Goal: Task Accomplishment & Management: Use online tool/utility

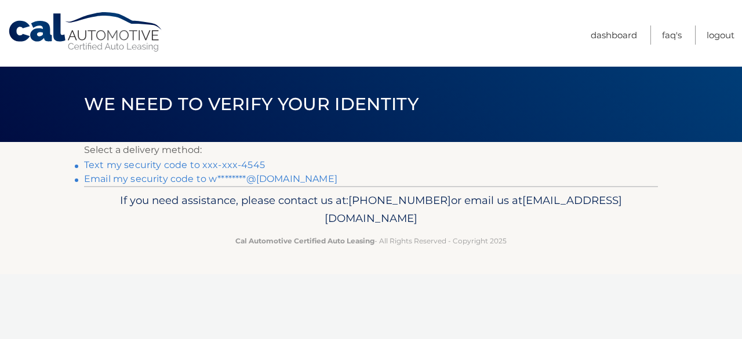
click at [201, 167] on link "Text my security code to xxx-xxx-4545" at bounding box center [174, 164] width 181 height 11
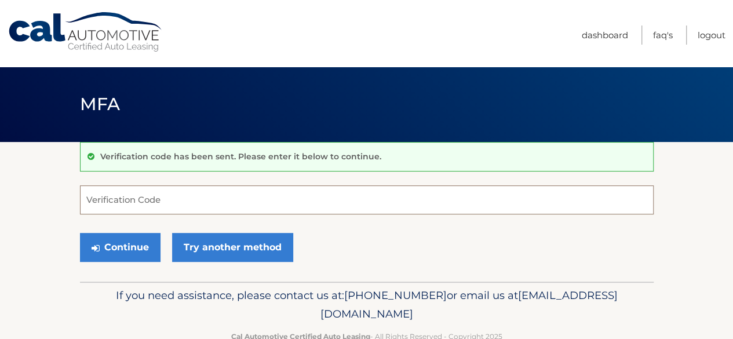
click at [89, 201] on input "Verification Code" at bounding box center [367, 199] width 574 height 29
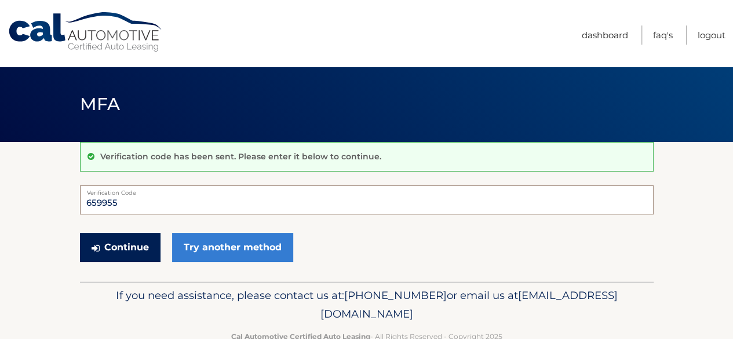
type input "659955"
click at [114, 243] on button "Continue" at bounding box center [120, 247] width 81 height 29
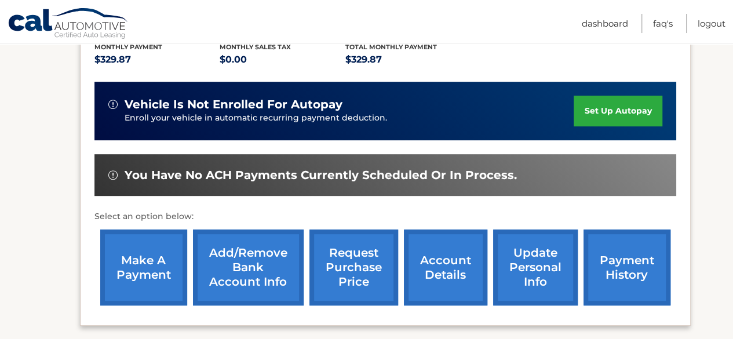
scroll to position [256, 0]
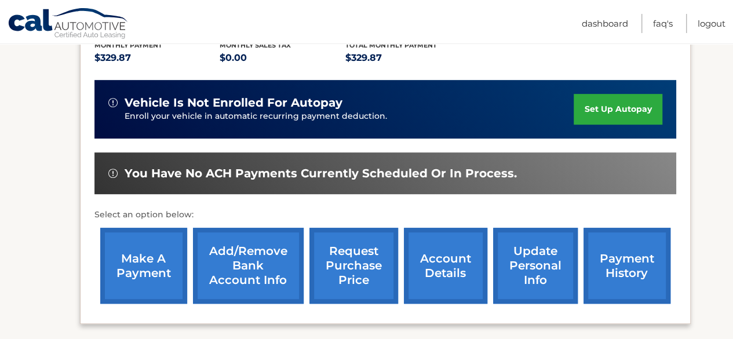
click at [137, 264] on link "make a payment" at bounding box center [143, 266] width 87 height 76
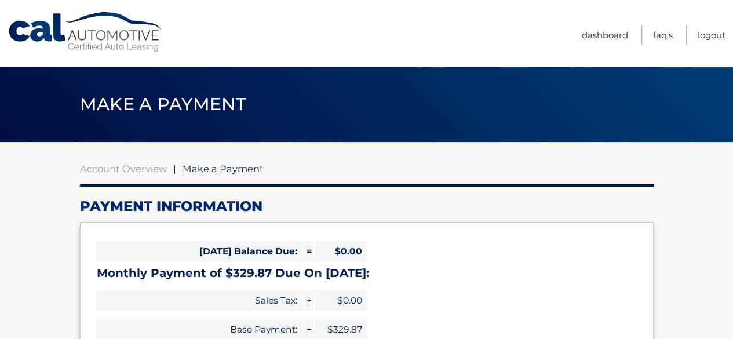
select select "OWU3OGM2OGMtODE5OS00ZjIyLWJjMGUtOTU3OWIxNjY0ZDRi"
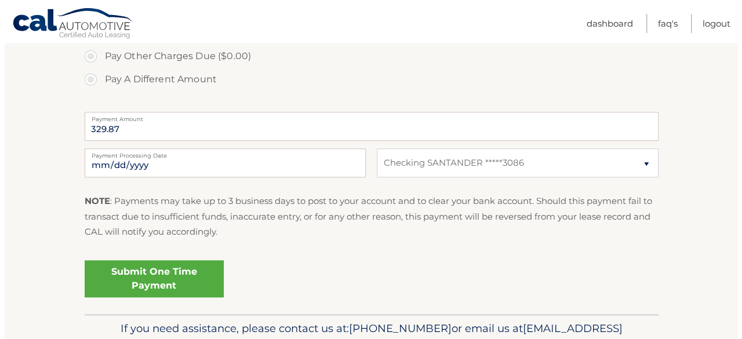
scroll to position [426, 0]
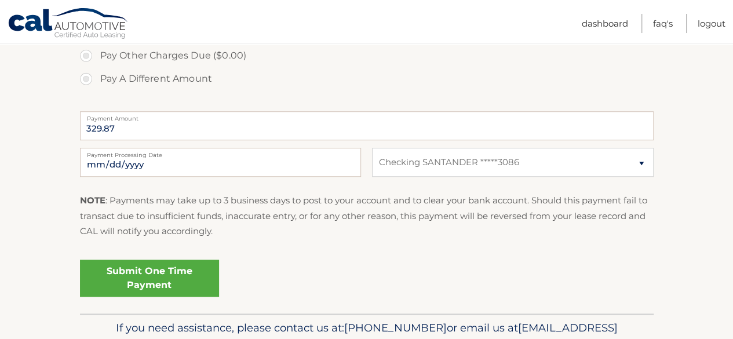
click at [149, 276] on link "Submit One Time Payment" at bounding box center [149, 278] width 139 height 37
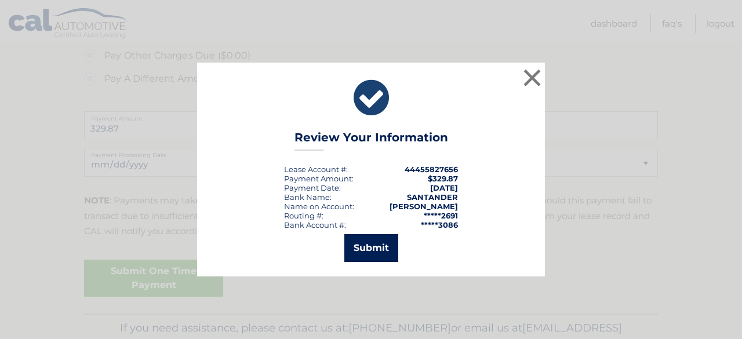
click at [368, 247] on button "Submit" at bounding box center [371, 248] width 54 height 28
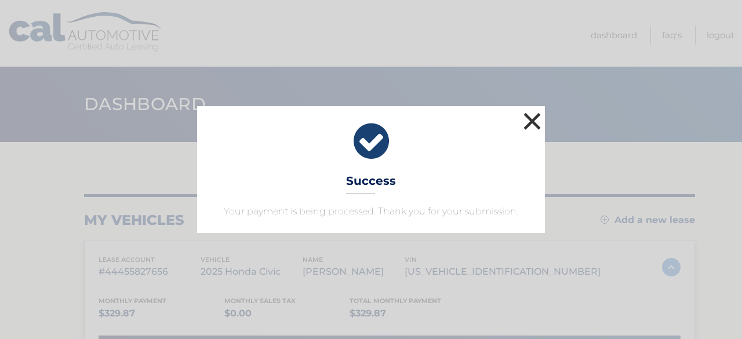
click at [530, 123] on button "×" at bounding box center [531, 121] width 23 height 23
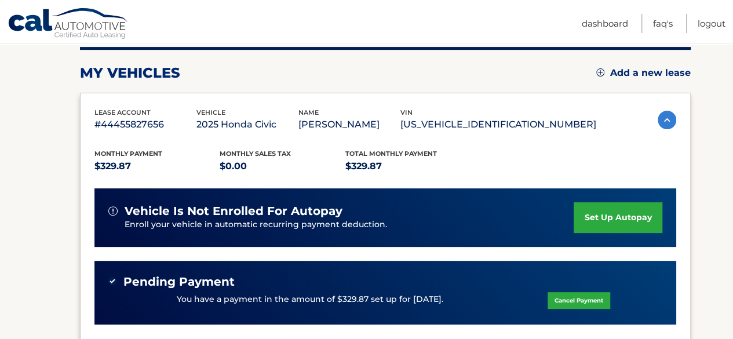
scroll to position [148, 0]
